Goal: Task Accomplishment & Management: Manage account settings

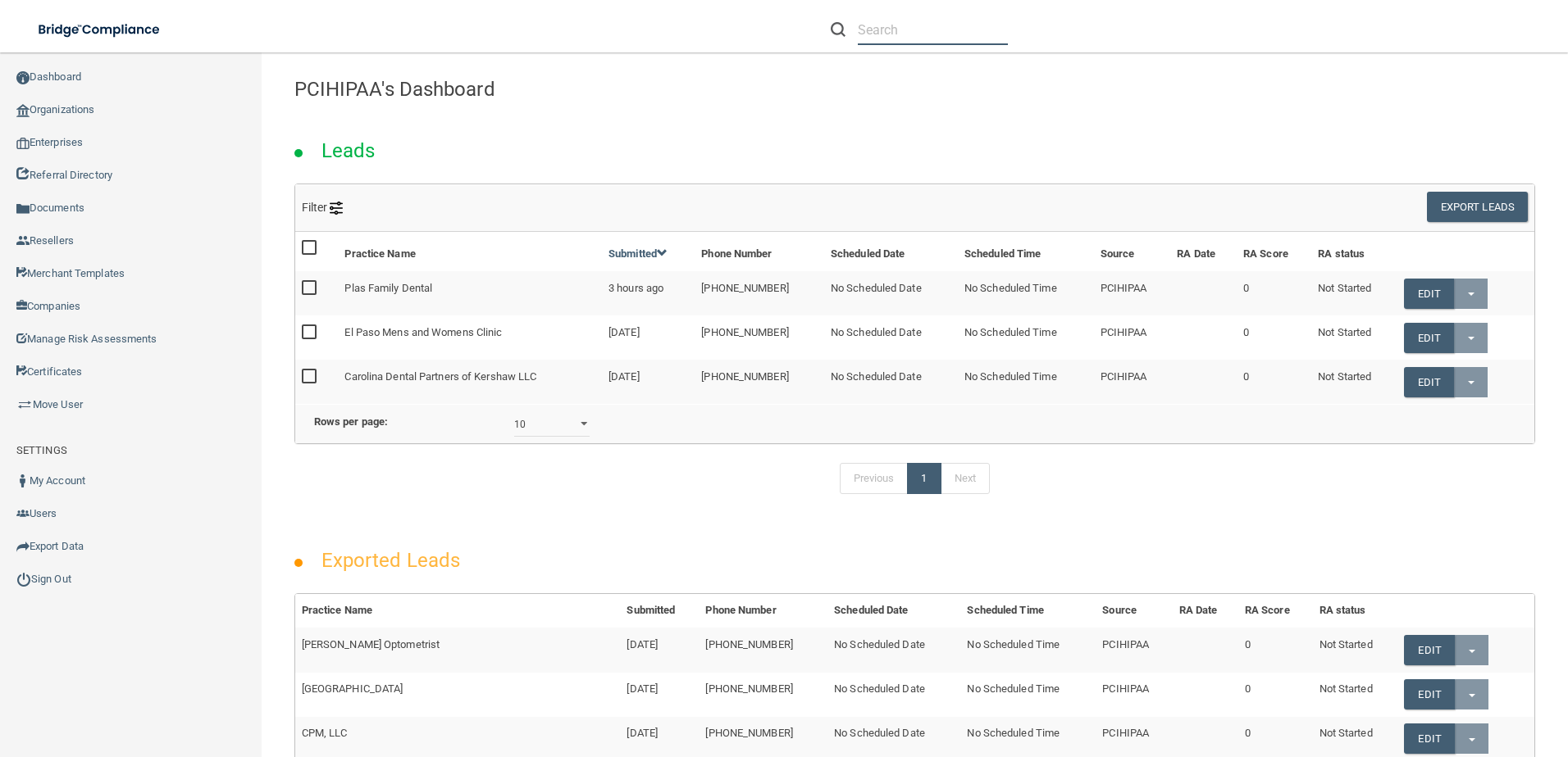
click at [925, 17] on input "text" at bounding box center [933, 29] width 150 height 30
paste input "Rise Medical Practice LLC"
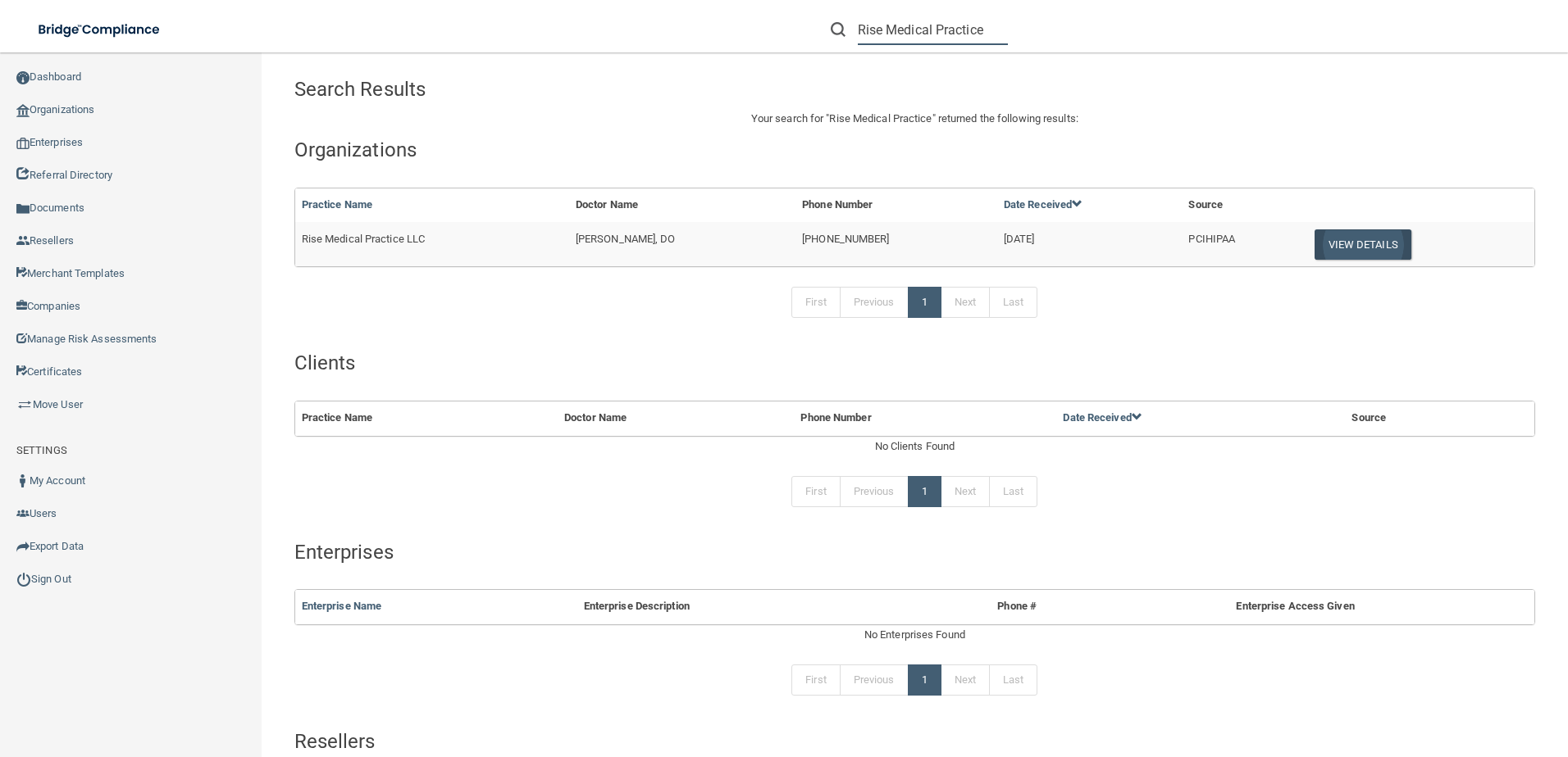
type input "Rise Medical Practice"
click at [1369, 236] on button "View Details" at bounding box center [1363, 244] width 96 height 30
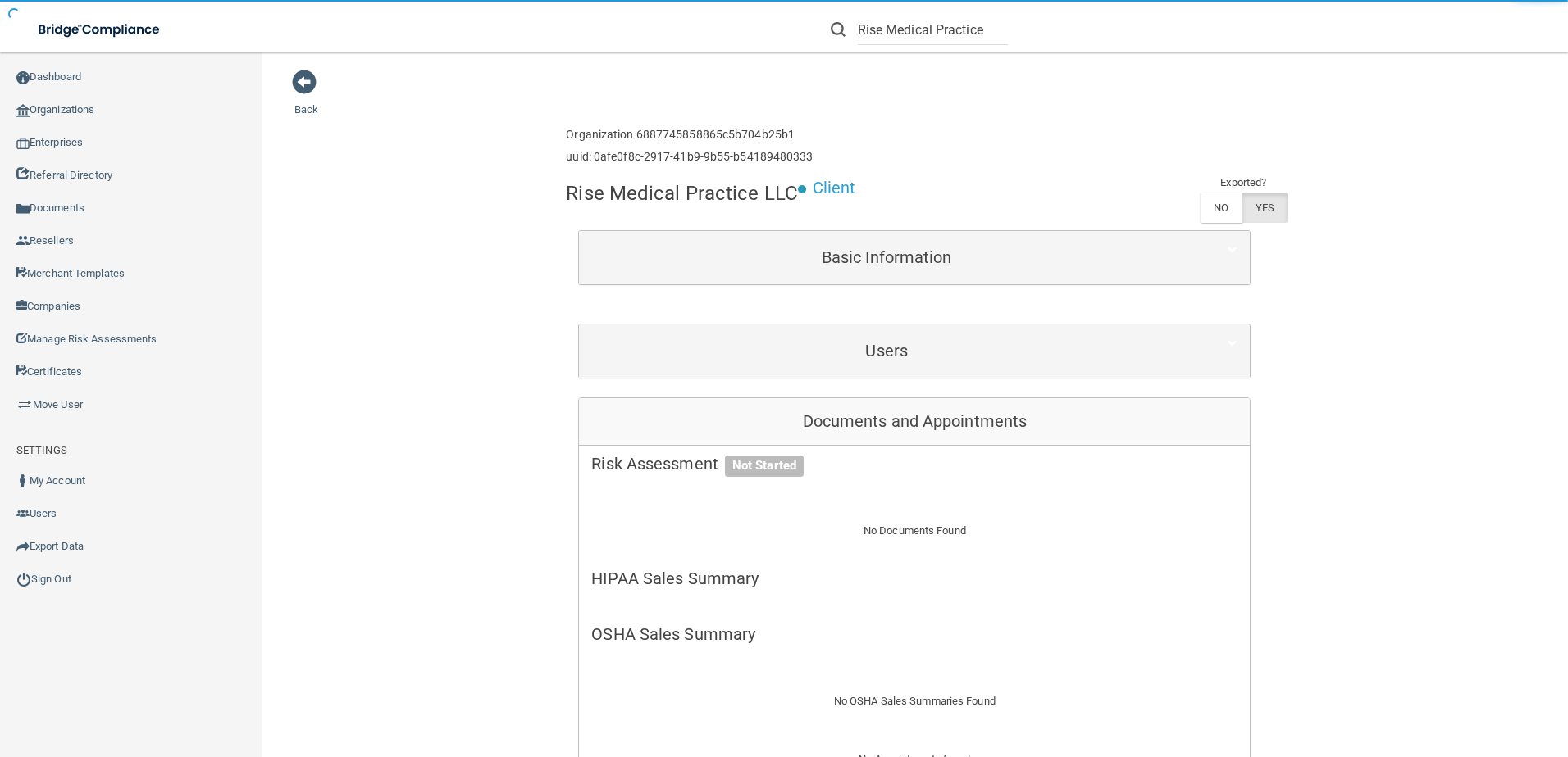
drag, startPoint x: 921, startPoint y: 323, endPoint x: 921, endPoint y: 332, distance: 9.0
click at [921, 324] on div "Users First Name Last Name Email Type Activity Status [PERSON_NAME] [PERSON_NAM…" at bounding box center [915, 351] width 673 height 55
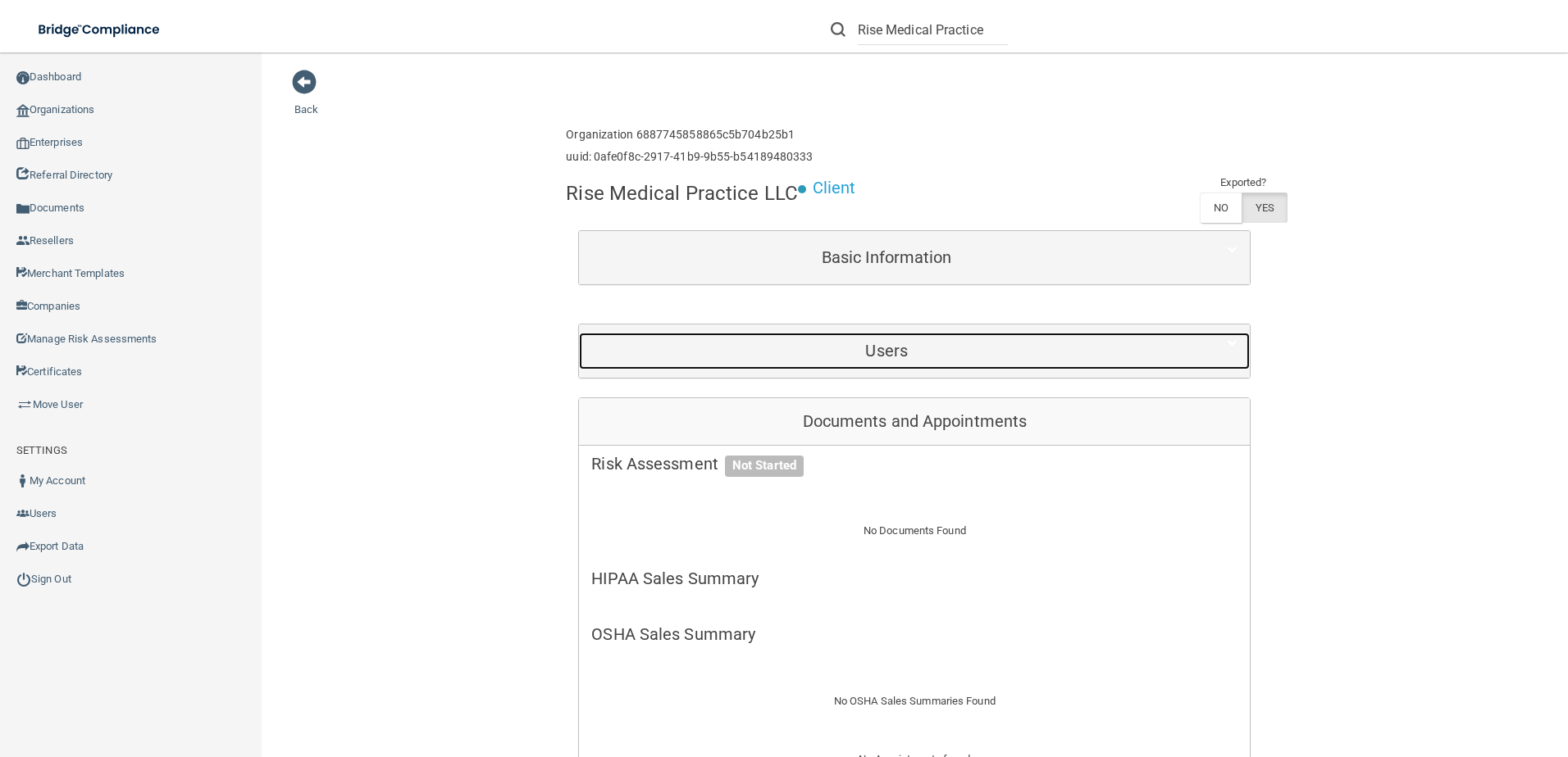
click at [921, 334] on div "Users" at bounding box center [887, 351] width 615 height 37
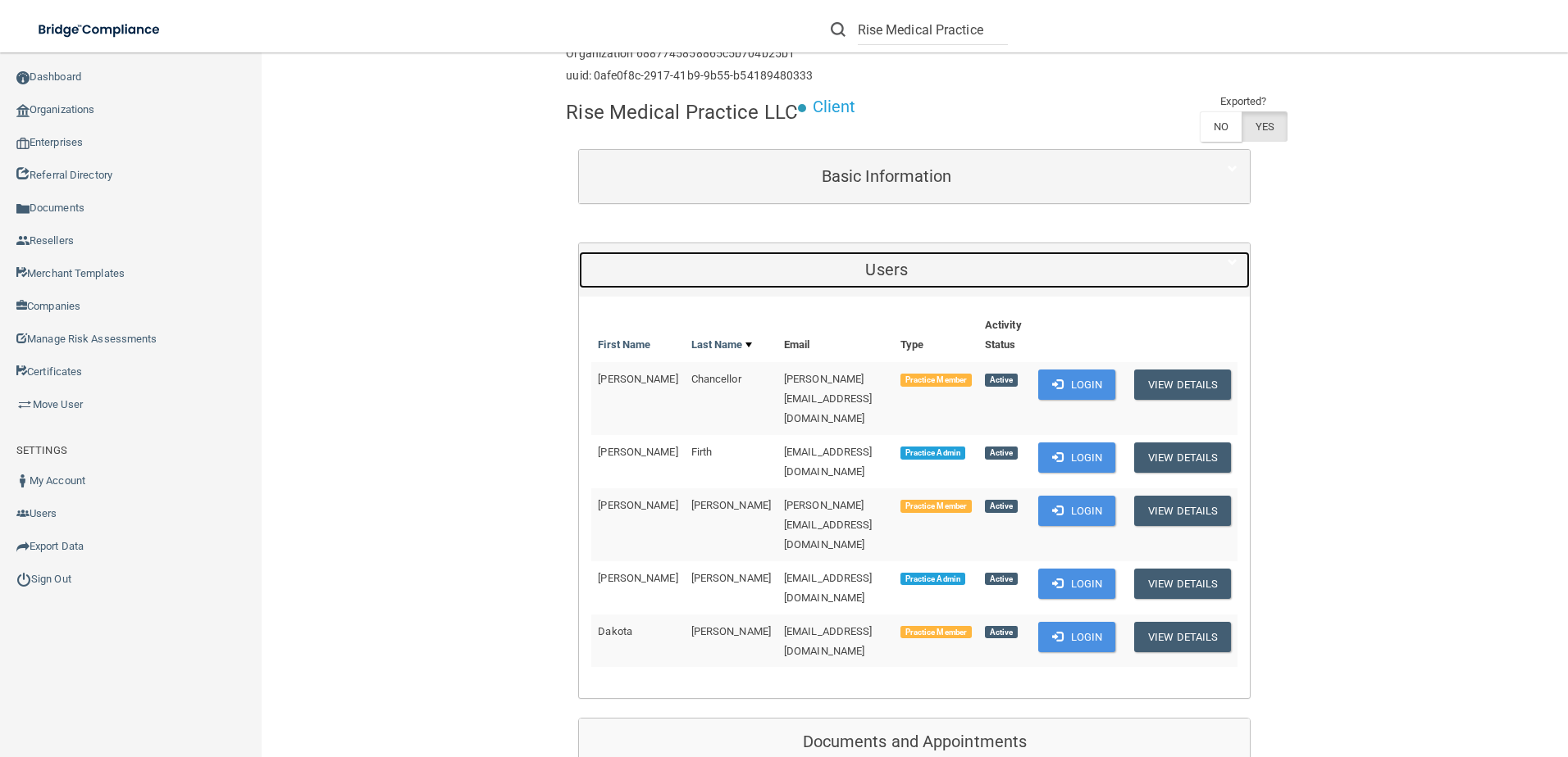
scroll to position [82, 0]
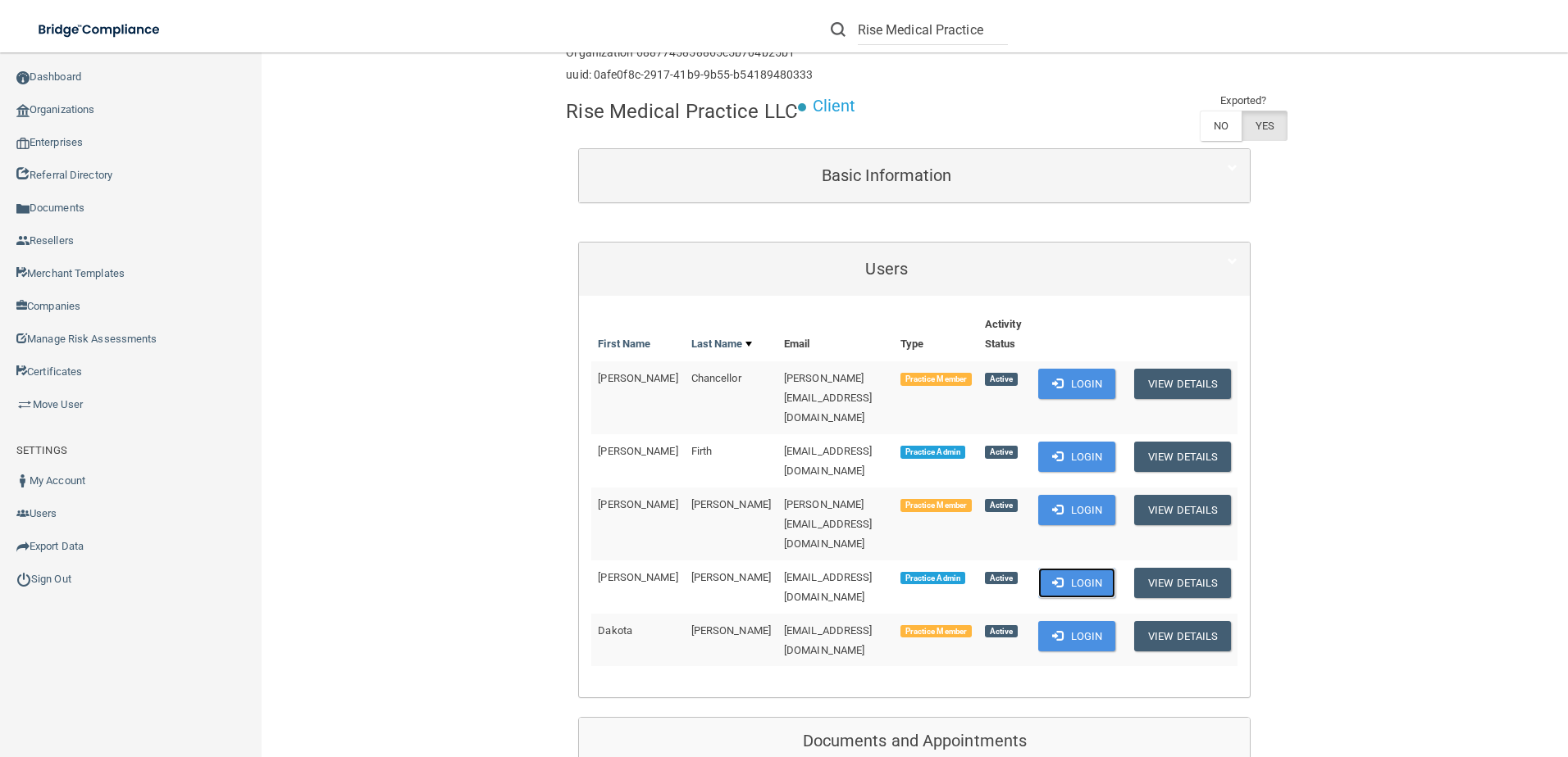
click at [1089, 568] on button "Login" at bounding box center [1076, 583] width 78 height 30
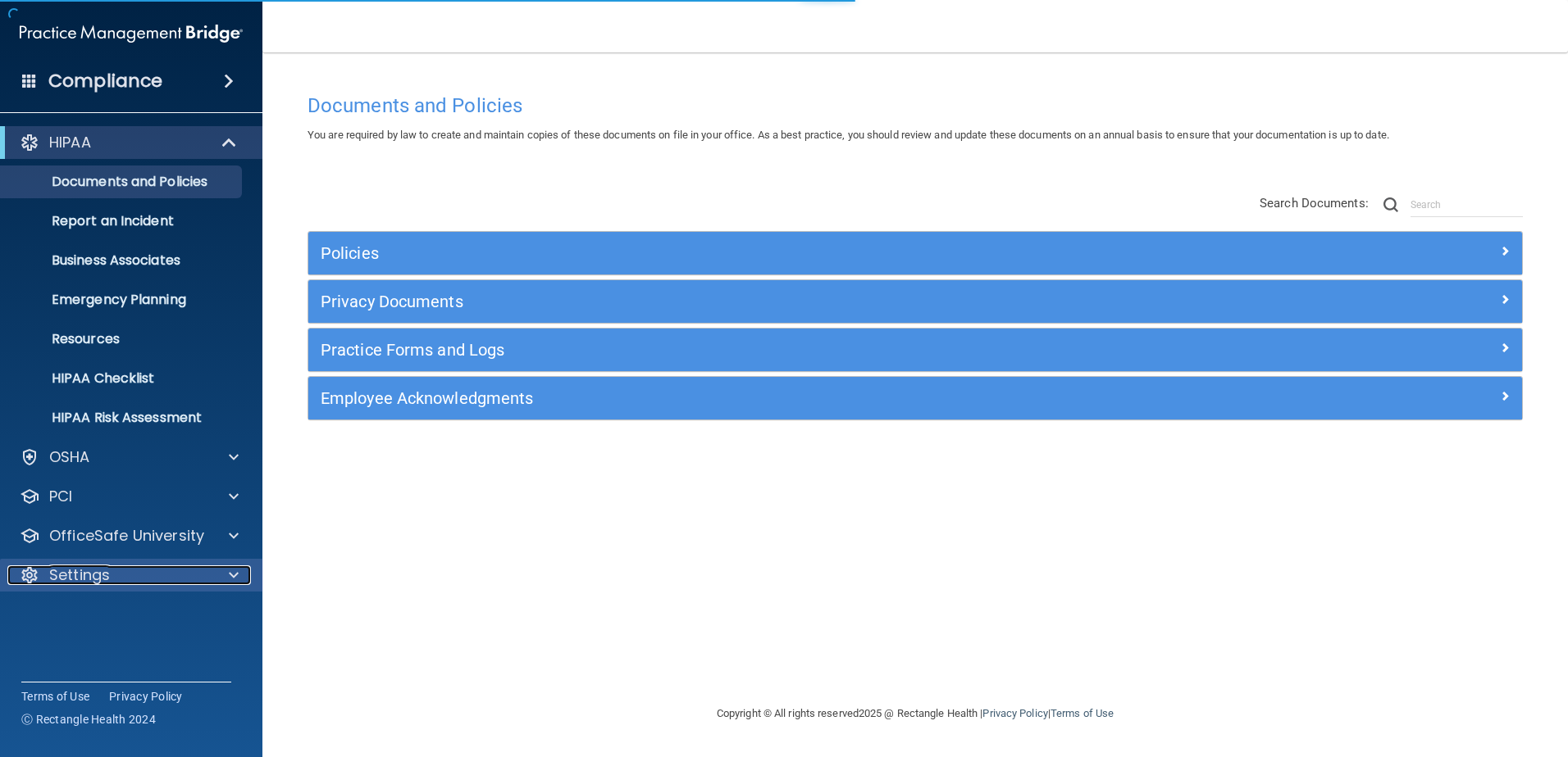
click at [150, 582] on div "Settings" at bounding box center [109, 575] width 203 height 19
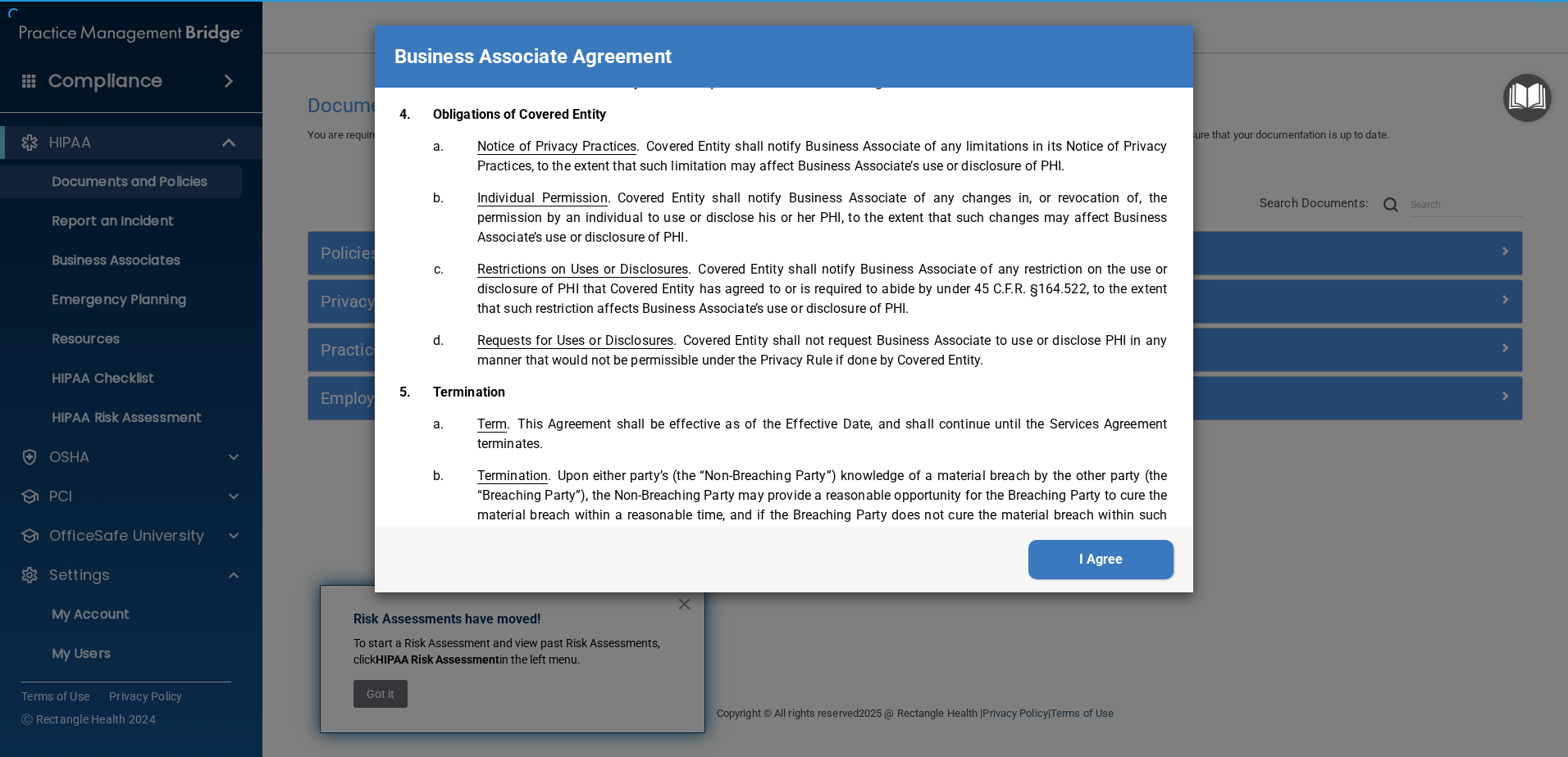
scroll to position [3342, 0]
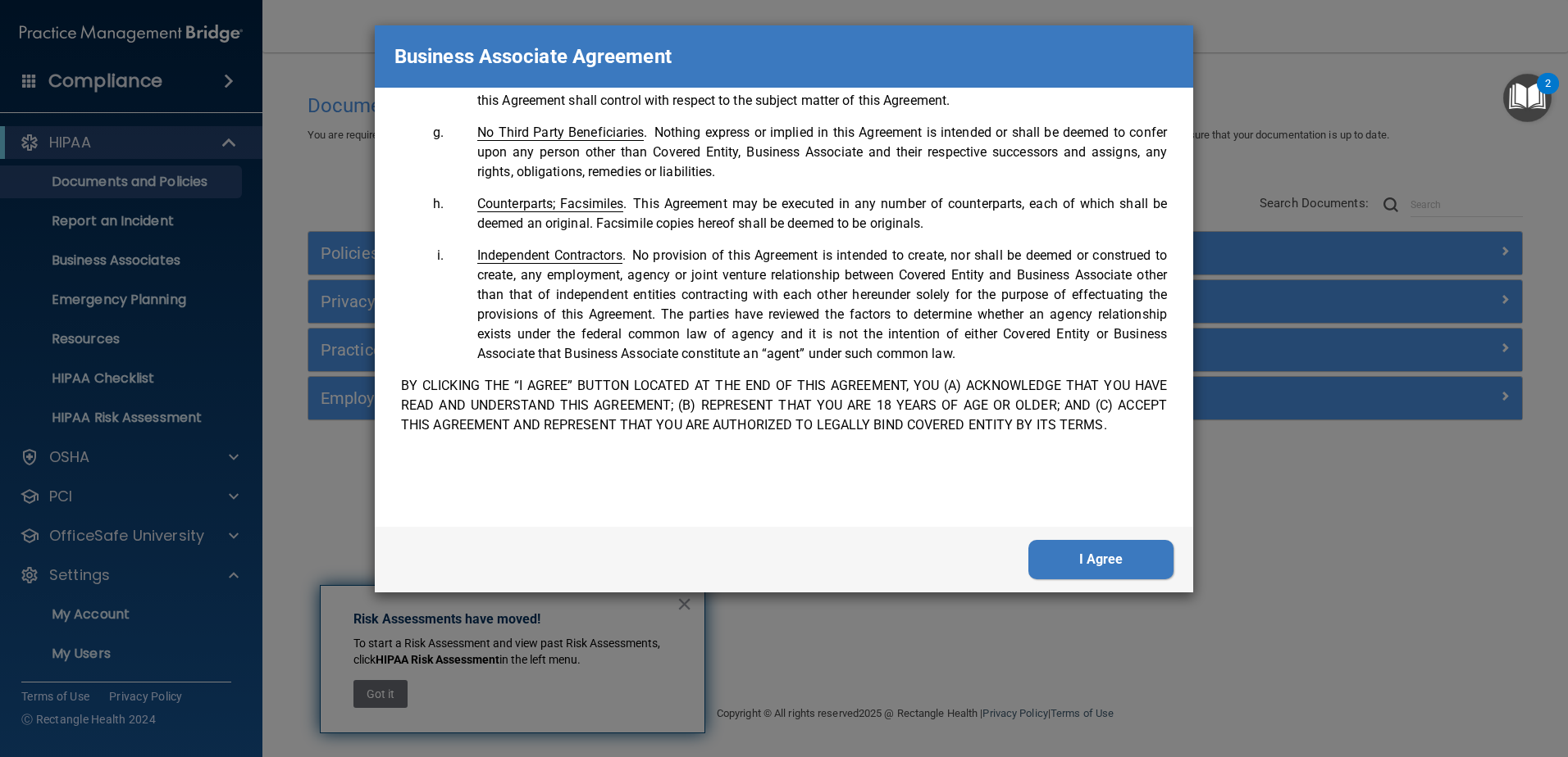
click at [1129, 567] on button "I Agree" at bounding box center [1101, 560] width 146 height 39
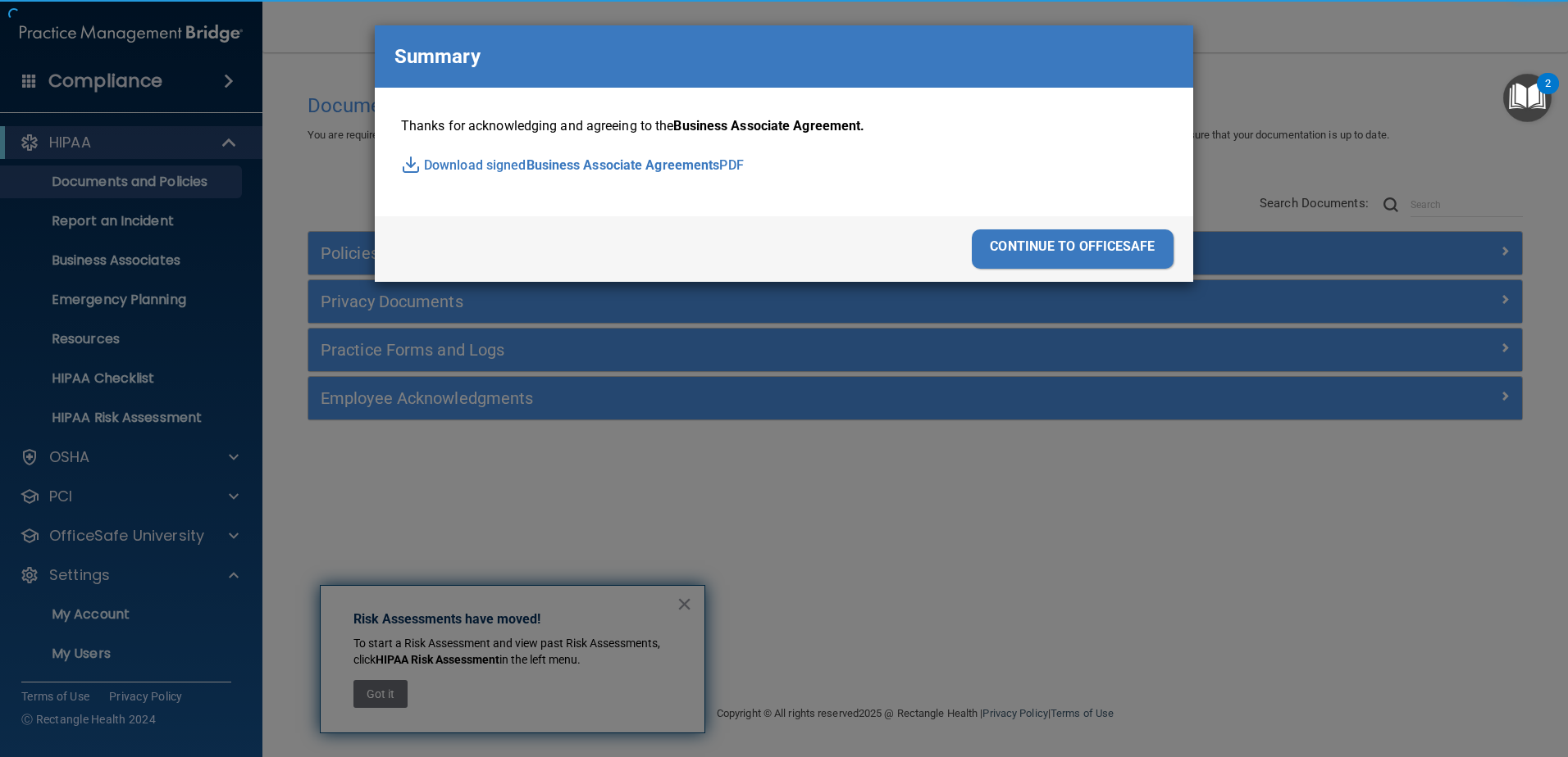
click at [1141, 247] on div "continue to officesafe" at bounding box center [1072, 248] width 201 height 39
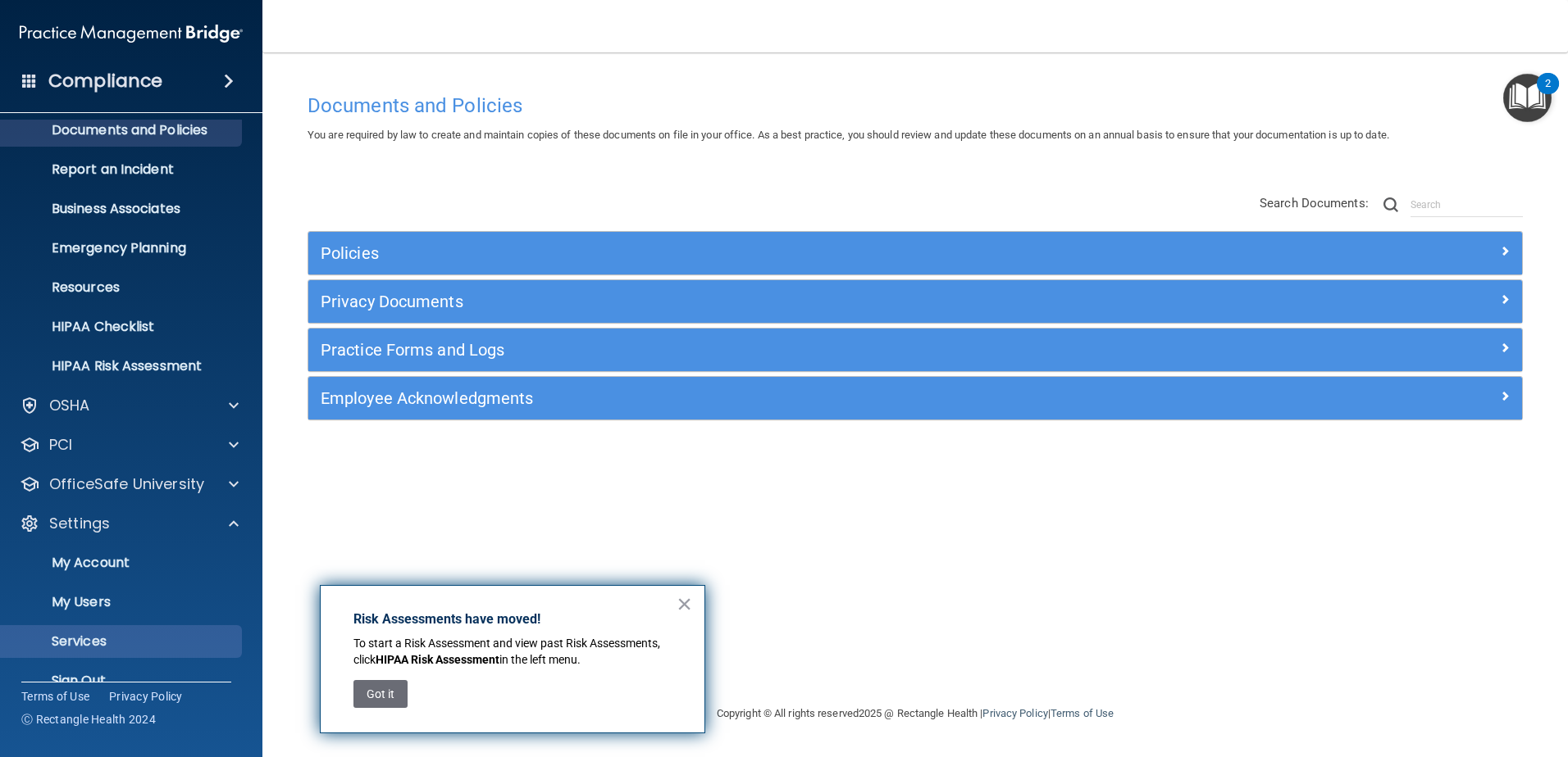
scroll to position [80, 0]
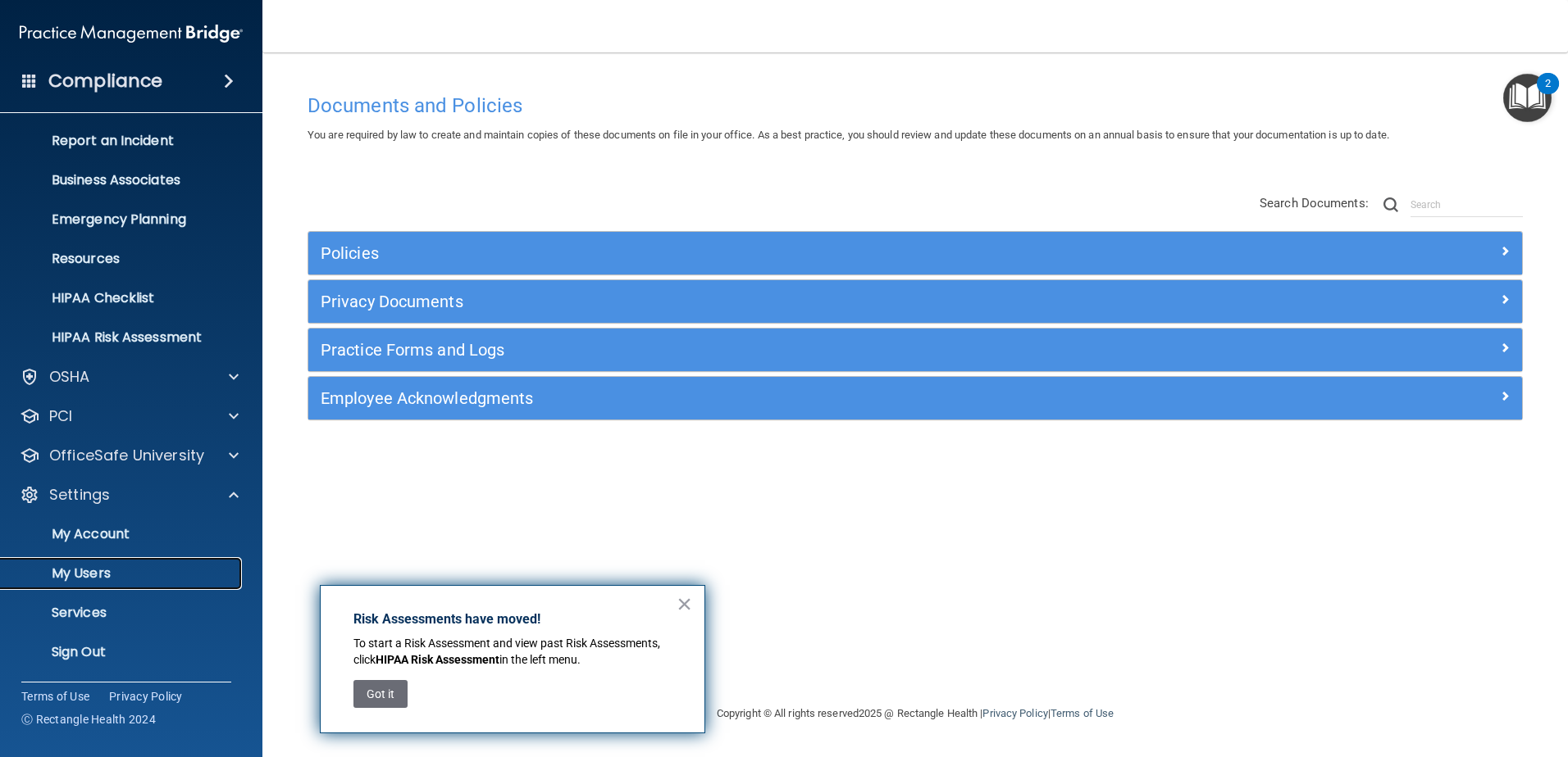
click at [145, 573] on p "My Users" at bounding box center [122, 573] width 224 height 16
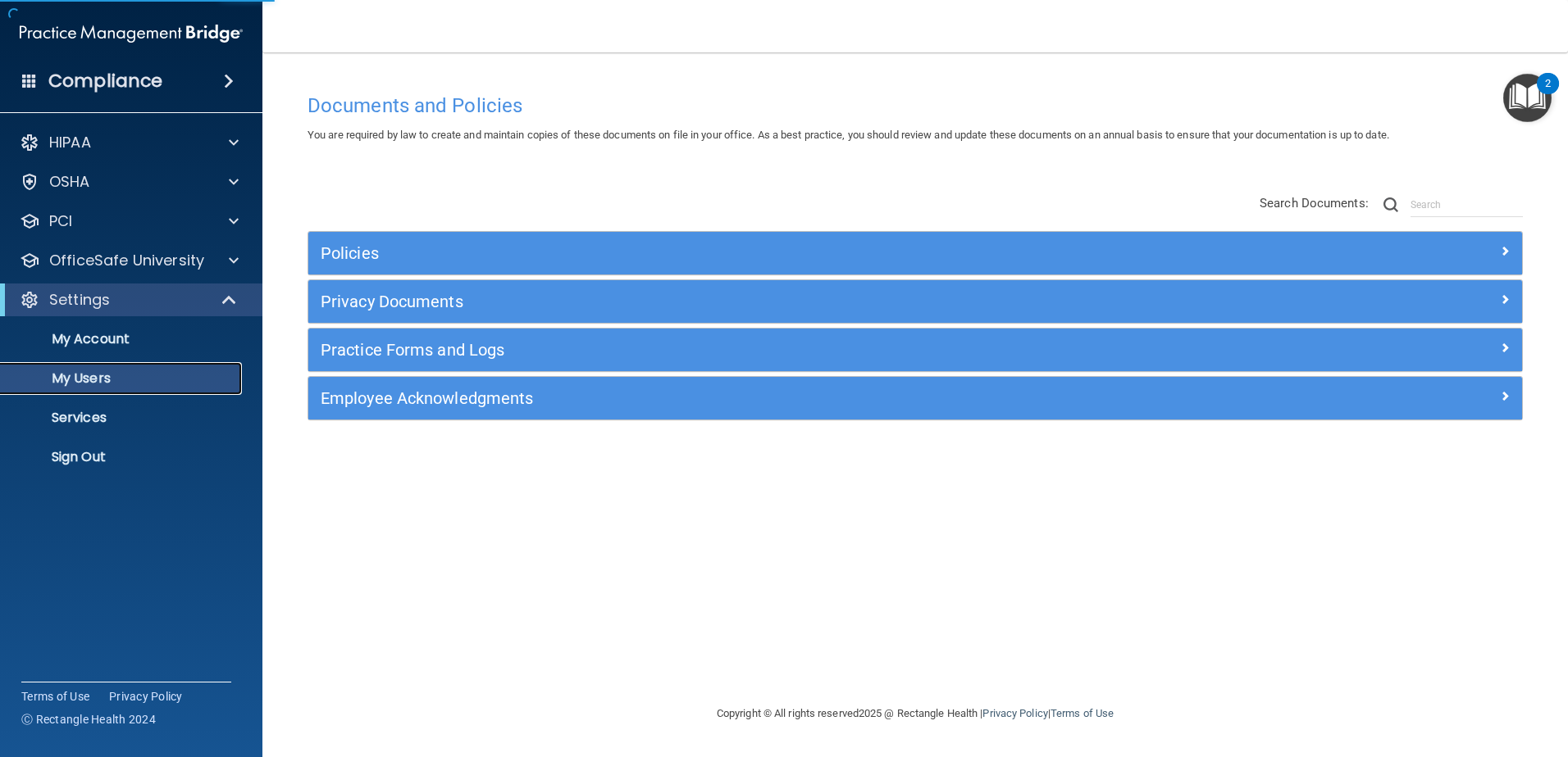
select select "20"
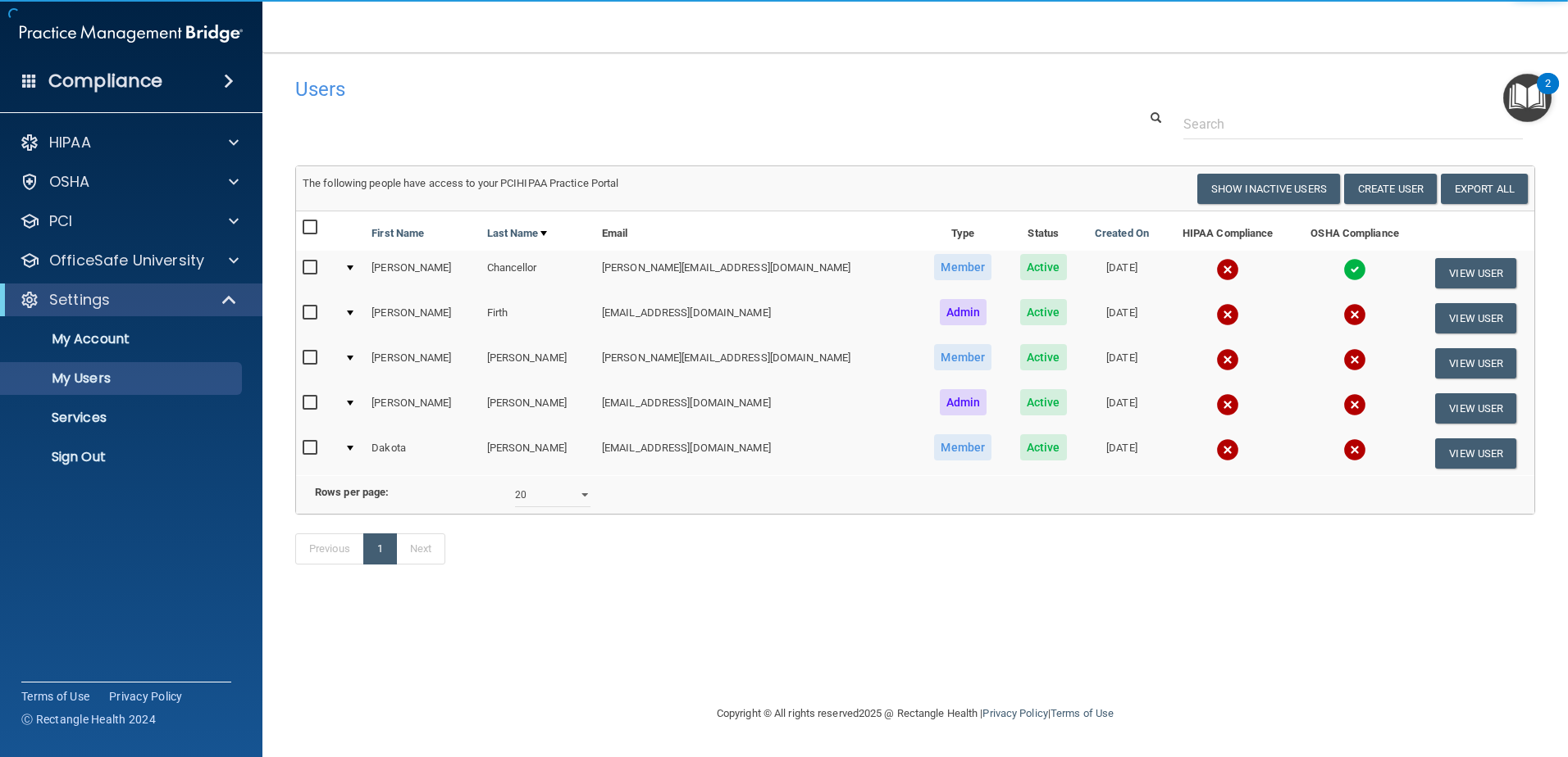
click at [306, 357] on input "checkbox" at bounding box center [312, 358] width 19 height 13
checkbox input "true"
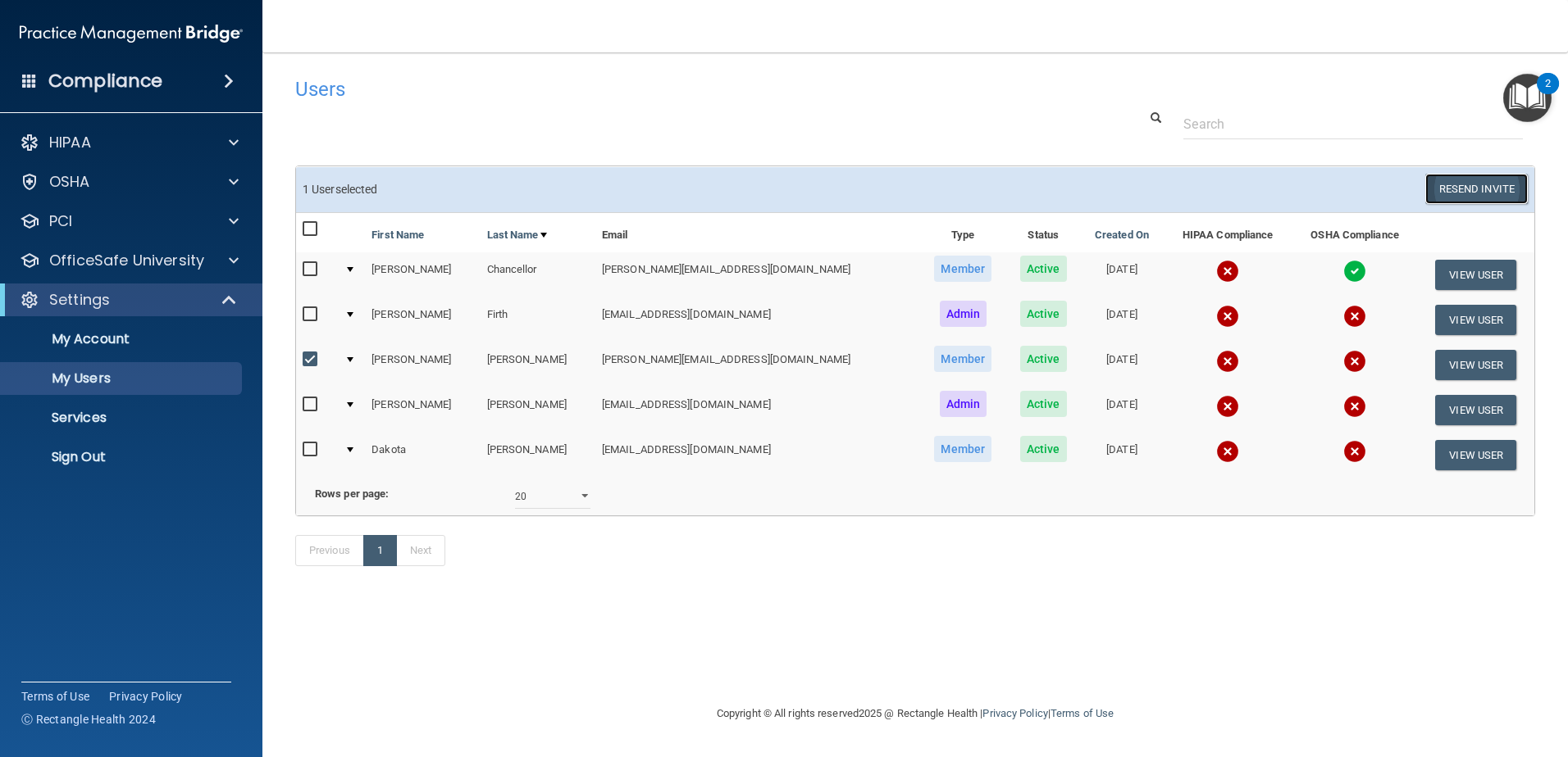
click at [1443, 184] on button "Resend Invite" at bounding box center [1476, 188] width 102 height 30
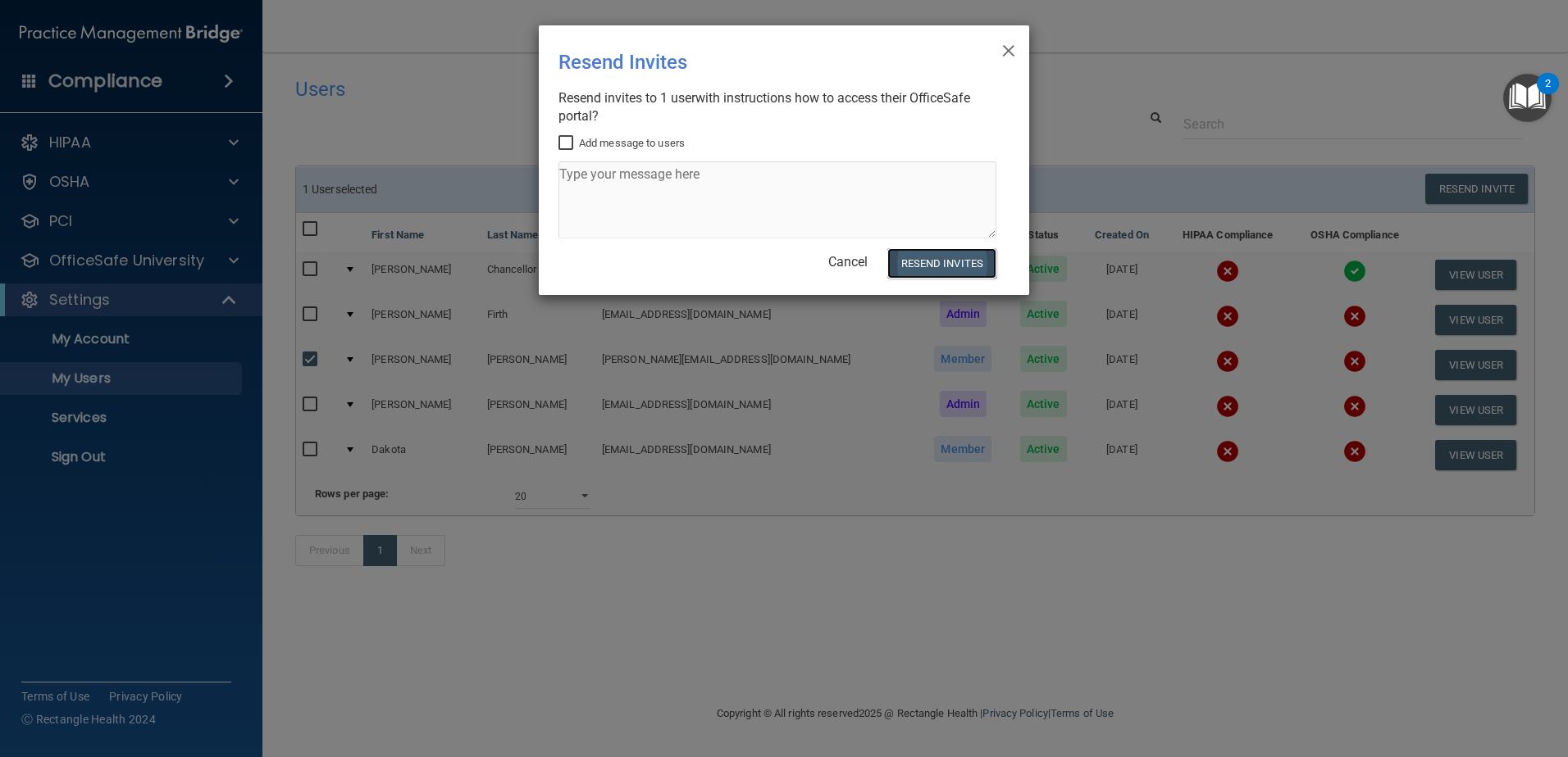
click at [962, 254] on button "Resend Invites" at bounding box center [942, 263] width 109 height 30
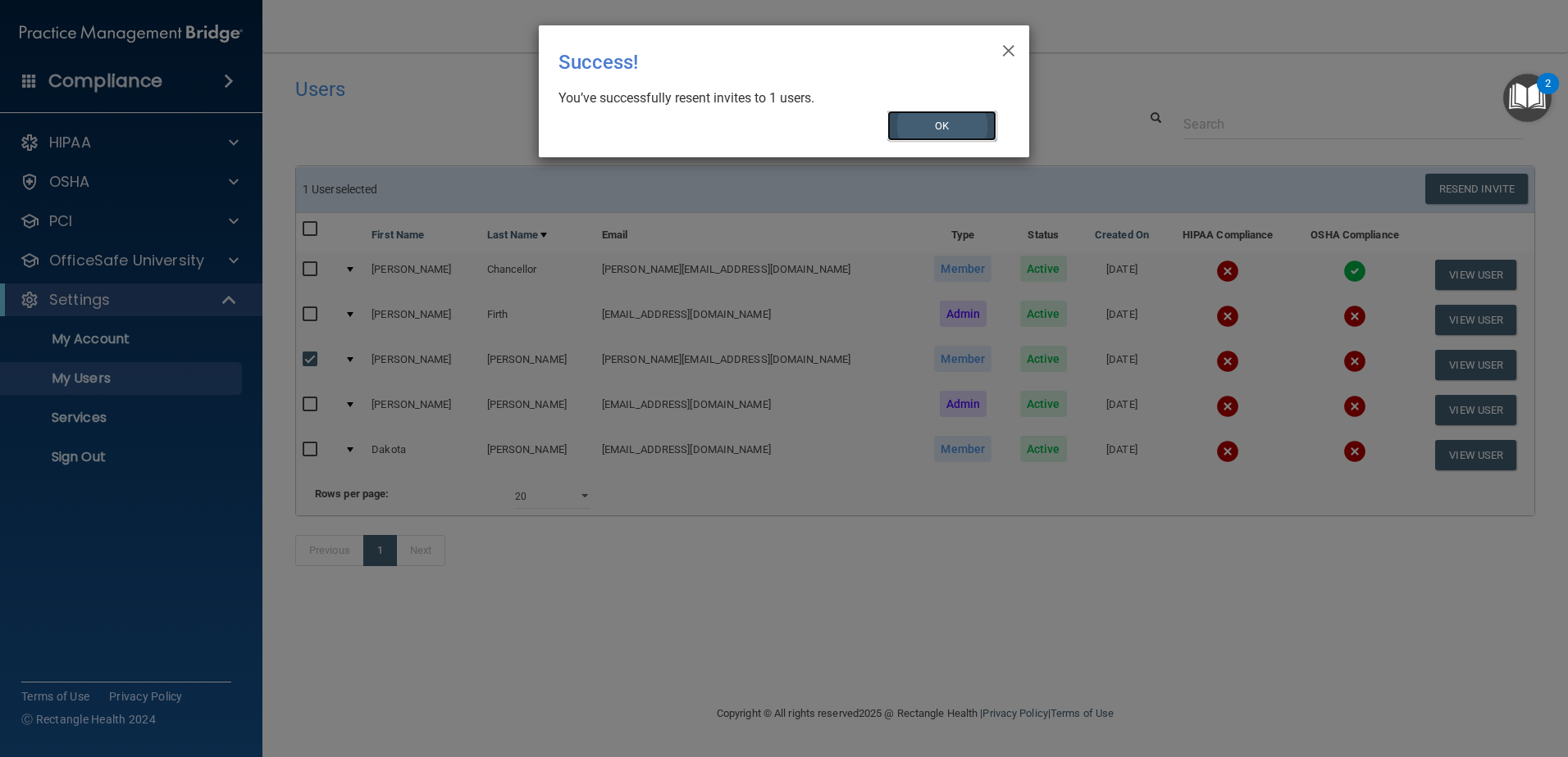
click at [976, 129] on button "OK" at bounding box center [943, 125] width 110 height 30
